Goal: Find specific page/section: Find specific page/section

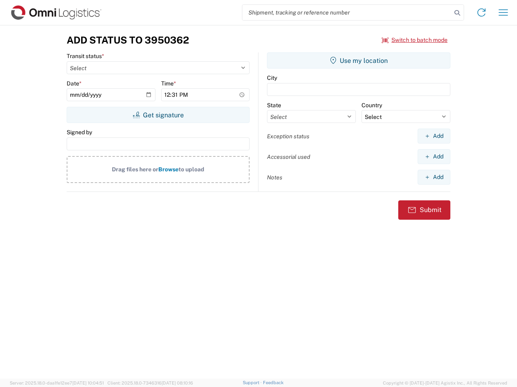
click at [347, 13] on input "search" at bounding box center [346, 12] width 209 height 15
click at [457, 13] on icon at bounding box center [456, 12] width 11 height 11
click at [481, 13] on icon at bounding box center [481, 12] width 13 height 13
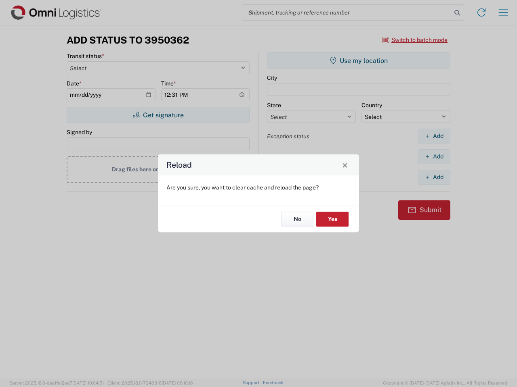
click at [503, 13] on div "Reload Are you sure, you want to clear cache and reload the page? No Yes" at bounding box center [258, 193] width 517 height 387
click at [414, 40] on div "Reload Are you sure, you want to clear cache and reload the page? No Yes" at bounding box center [258, 193] width 517 height 387
click at [158, 115] on div "Reload Are you sure, you want to clear cache and reload the page? No Yes" at bounding box center [258, 193] width 517 height 387
click at [358, 61] on div "Reload Are you sure, you want to clear cache and reload the page? No Yes" at bounding box center [258, 193] width 517 height 387
click at [433, 136] on div "Reload Are you sure, you want to clear cache and reload the page? No Yes" at bounding box center [258, 193] width 517 height 387
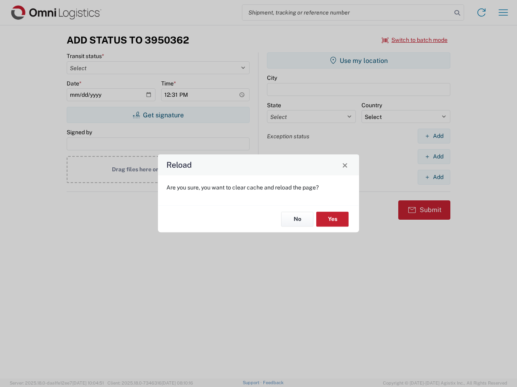
click at [433, 157] on div "Reload Are you sure, you want to clear cache and reload the page? No Yes" at bounding box center [258, 193] width 517 height 387
click at [433, 177] on div "Reload Are you sure, you want to clear cache and reload the page? No Yes" at bounding box center [258, 193] width 517 height 387
